Goal: Obtain resource: Download file/media

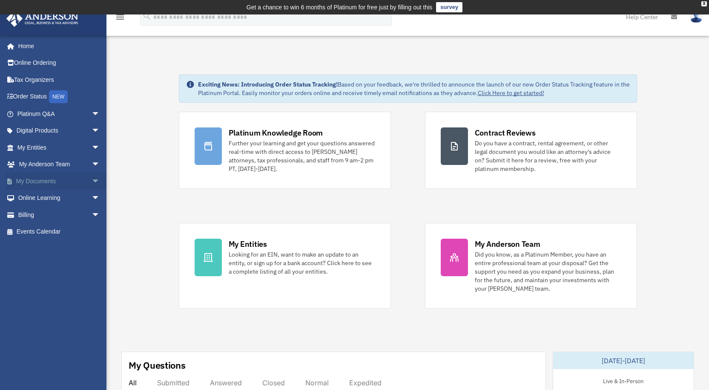
click at [92, 183] on span "arrow_drop_down" at bounding box center [100, 181] width 17 height 17
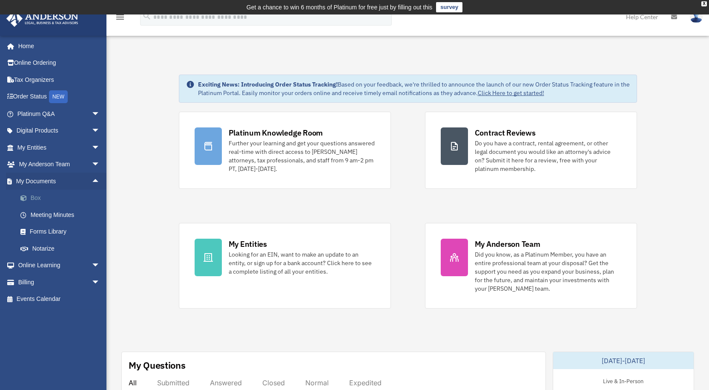
click at [40, 200] on link "Box" at bounding box center [62, 198] width 101 height 17
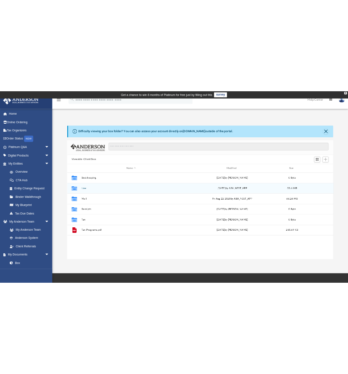
scroll to position [187, 536]
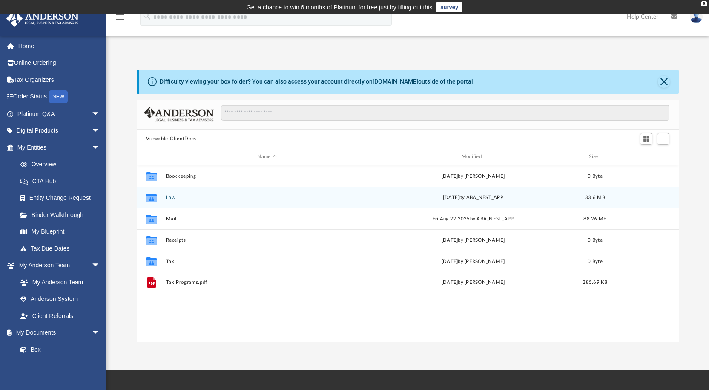
click at [169, 198] on button "Law" at bounding box center [267, 198] width 202 height 6
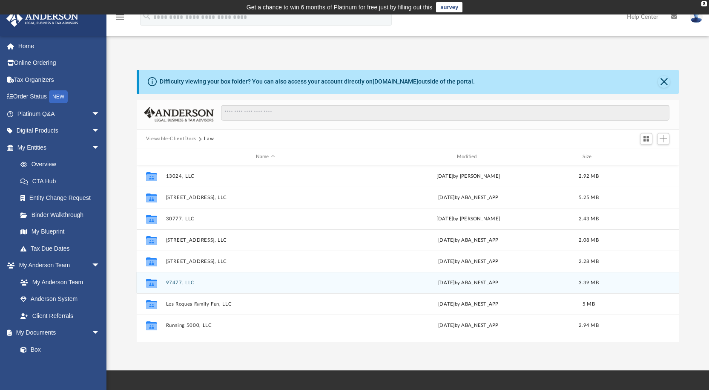
click at [186, 282] on button "97477, LLC" at bounding box center [265, 283] width 199 height 6
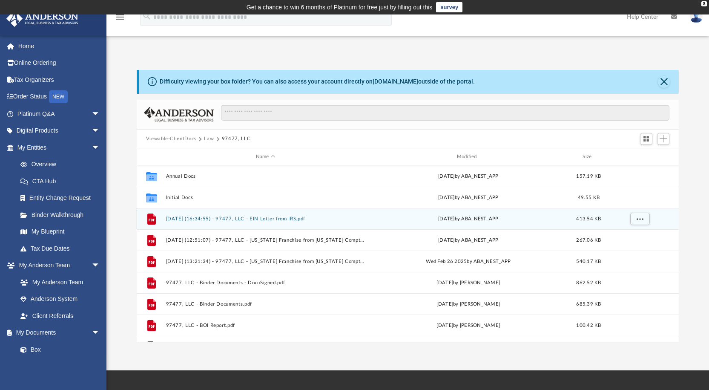
click at [197, 219] on button "2025.01.06 (16:34:55) - 97477, LLC - EIN Letter from IRS.pdf" at bounding box center [265, 219] width 199 height 6
